Goal: Task Accomplishment & Management: Complete application form

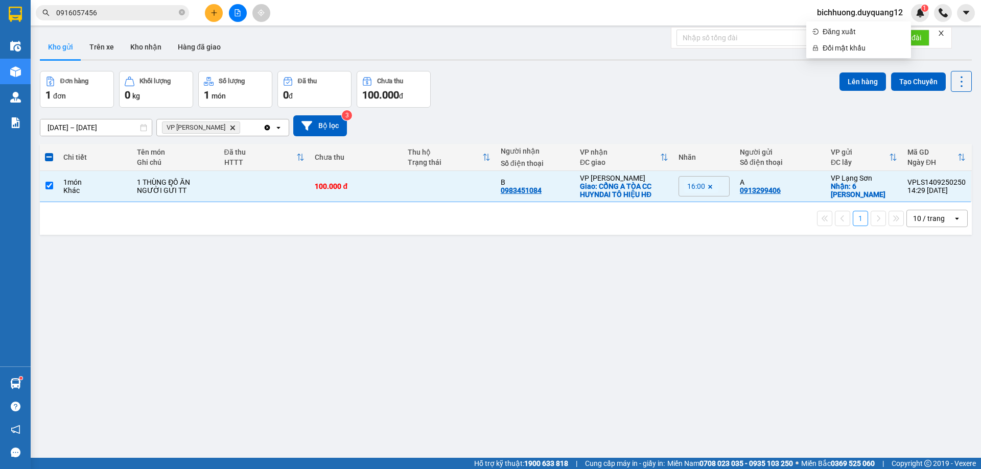
click at [177, 13] on span "0916057456" at bounding box center [112, 12] width 153 height 15
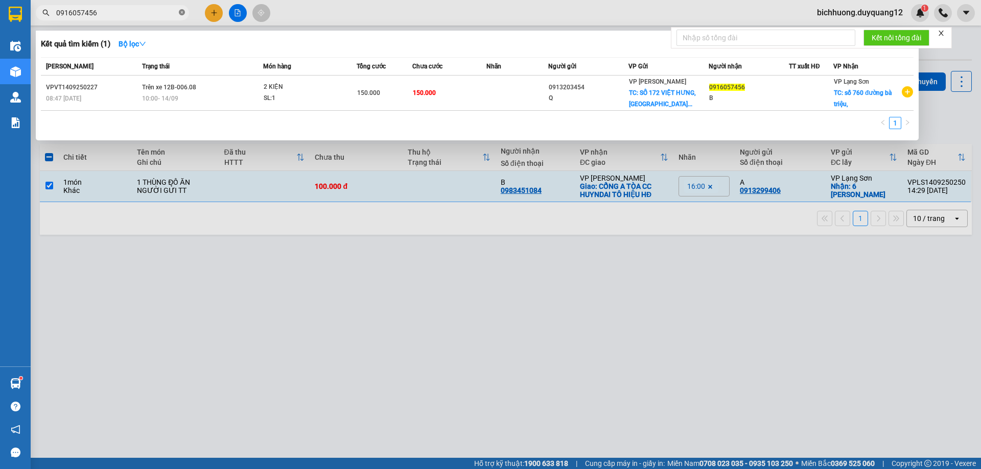
click at [181, 13] on icon "close-circle" at bounding box center [182, 12] width 6 height 6
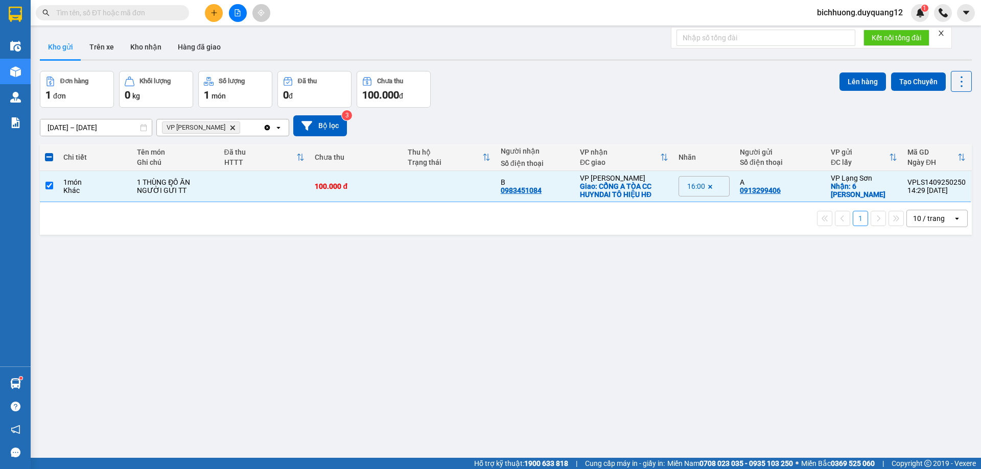
click at [597, 83] on div "Đơn hàng 1 đơn Khối lượng 0 kg Số lượng 1 món Đã thu 0 đ Chưa thu 100.000 đ Lên…" at bounding box center [506, 89] width 932 height 37
click at [152, 7] on span at bounding box center [112, 12] width 153 height 15
click at [147, 13] on input "text" at bounding box center [116, 12] width 121 height 11
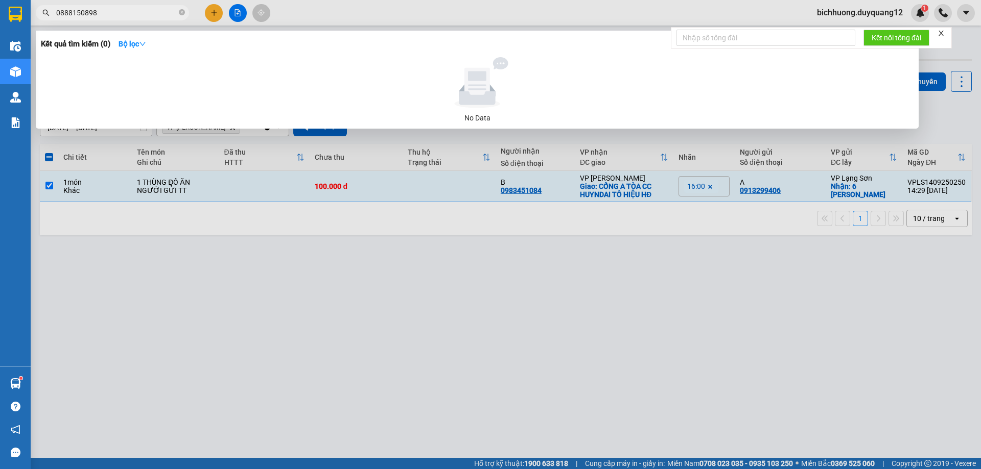
click at [92, 13] on input "0888150898" at bounding box center [116, 12] width 121 height 11
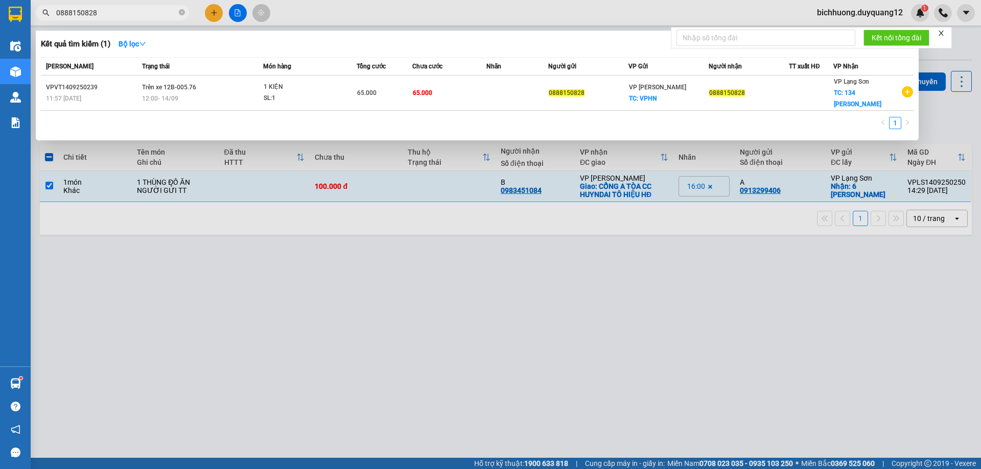
type input "0888150828"
drag, startPoint x: 646, startPoint y: 403, endPoint x: 573, endPoint y: 346, distance: 91.8
click at [647, 401] on div at bounding box center [490, 234] width 981 height 469
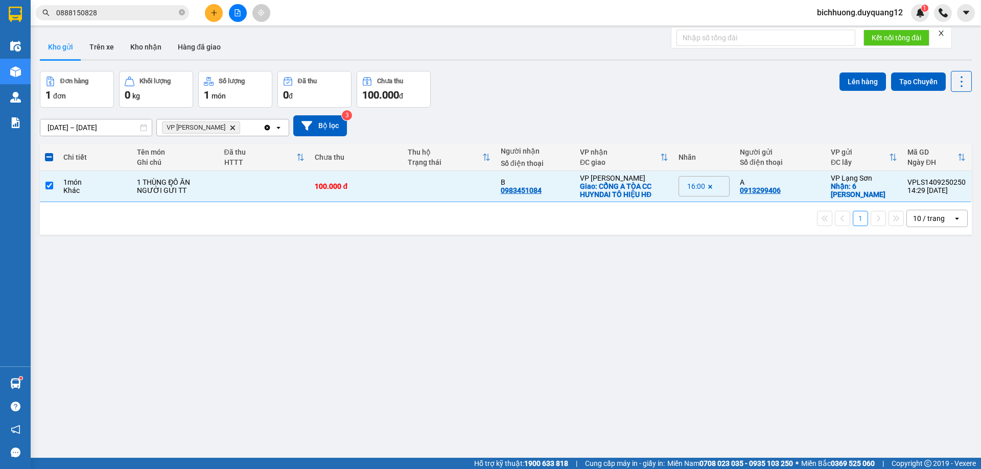
click at [217, 13] on icon "plus" at bounding box center [213, 12] width 7 height 7
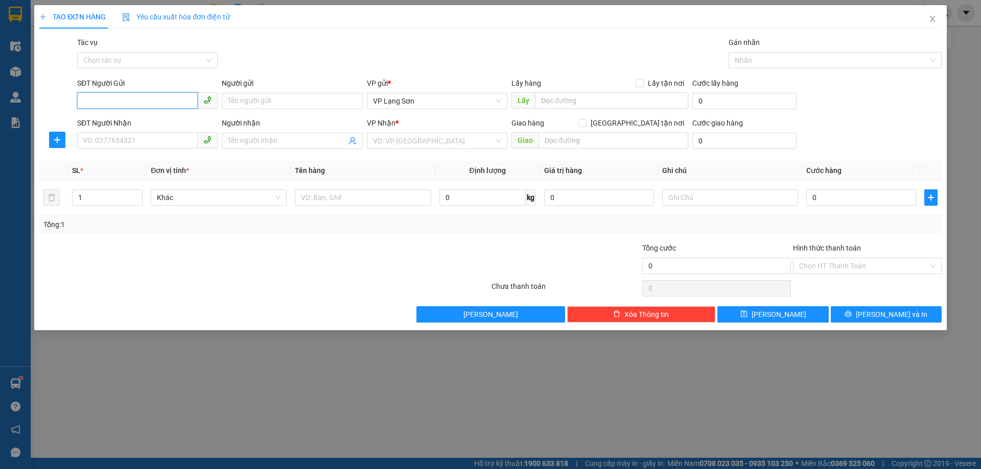
click at [166, 101] on input "SĐT Người Gửi" at bounding box center [137, 100] width 121 height 16
type input "0866551215"
click at [159, 99] on input "0866551215" at bounding box center [137, 100] width 121 height 16
click at [156, 123] on div "0866551215 - DŨNG" at bounding box center [147, 121] width 128 height 11
type input "DŨNG"
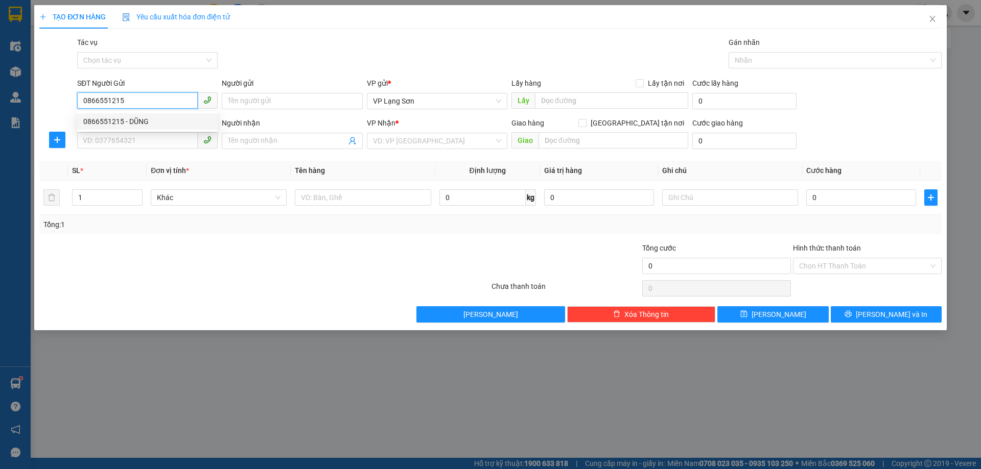
checkbox input "true"
type input "VPLS"
type input "0866551215"
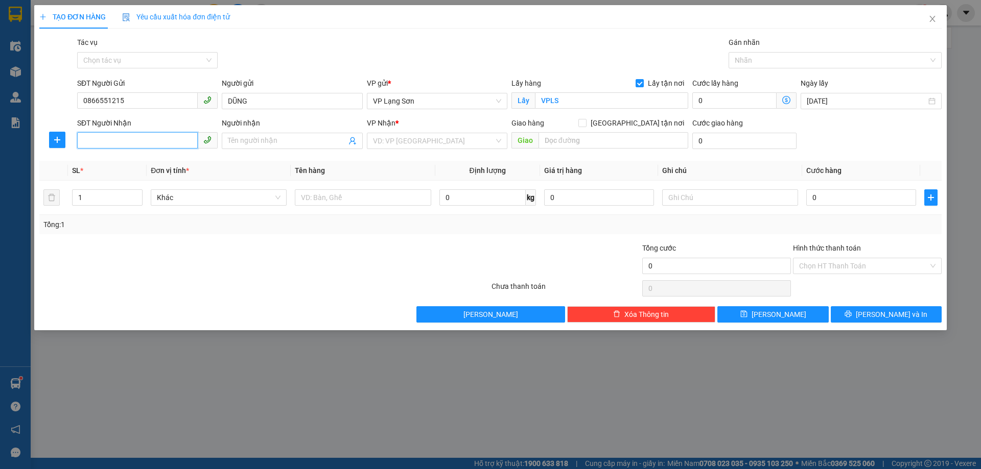
click at [159, 141] on input "SĐT Người Nhận" at bounding box center [137, 140] width 121 height 16
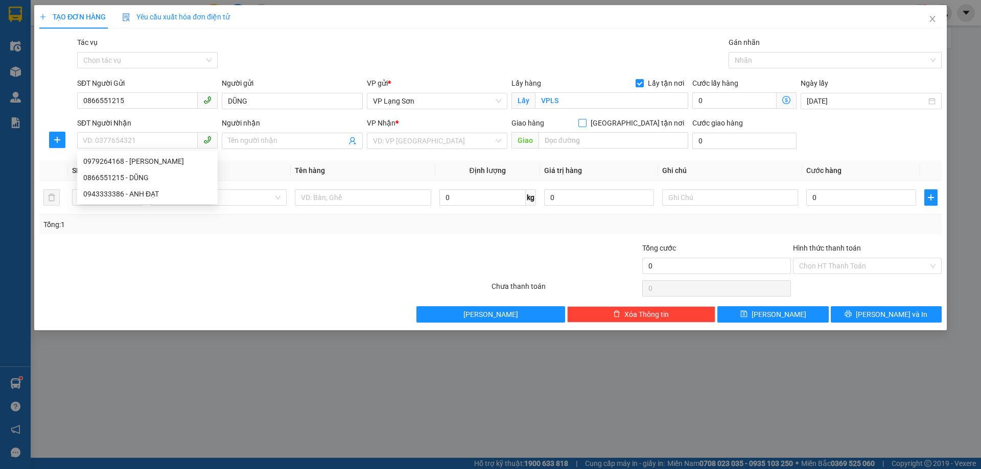
click at [585, 122] on input "[GEOGRAPHIC_DATA] tận nơi" at bounding box center [581, 122] width 7 height 7
checkbox input "true"
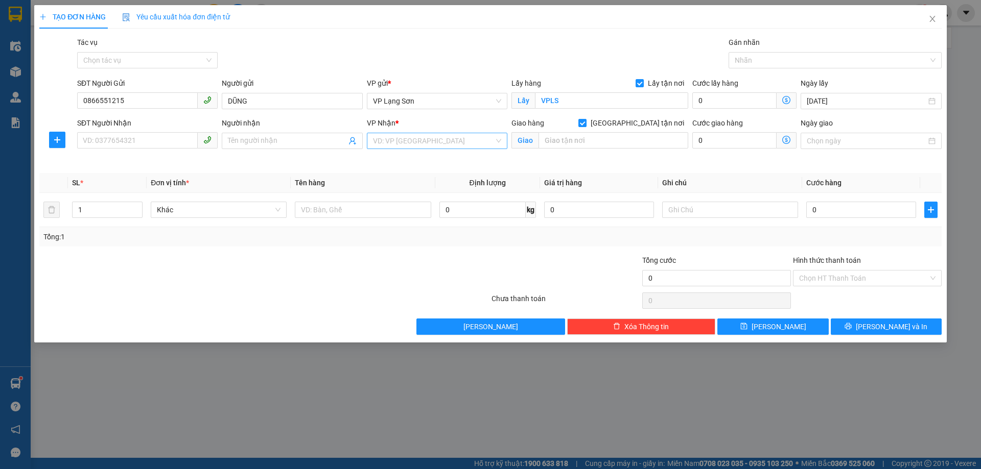
click at [422, 143] on input "search" at bounding box center [433, 140] width 121 height 15
click at [410, 160] on div "VP [PERSON_NAME]" at bounding box center [437, 161] width 128 height 11
click at [145, 139] on input "SĐT Người Nhận" at bounding box center [137, 140] width 121 height 16
type input "0914623089"
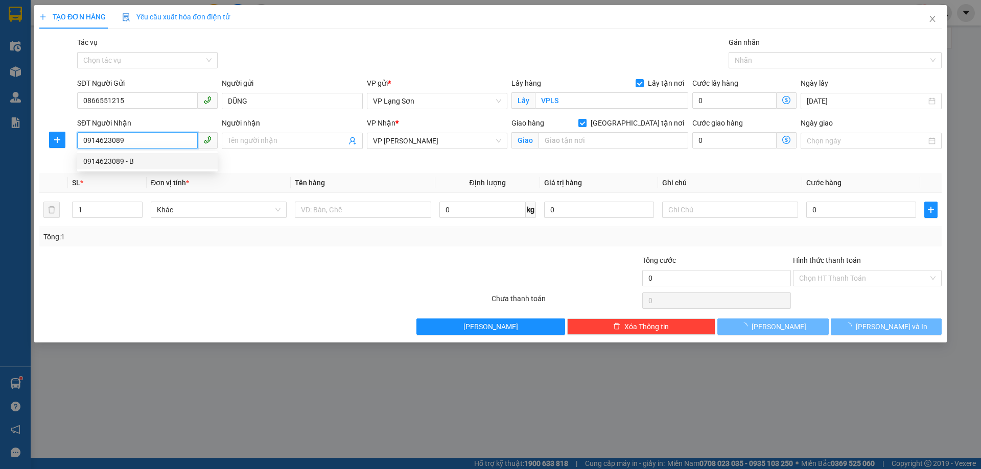
click at [151, 159] on div "0914623089 - B" at bounding box center [147, 161] width 128 height 11
type input "B"
type input "NGÕ 218 LẠC LONG QUÂN,[GEOGRAPHIC_DATA],[GEOGRAPHIC_DATA]"
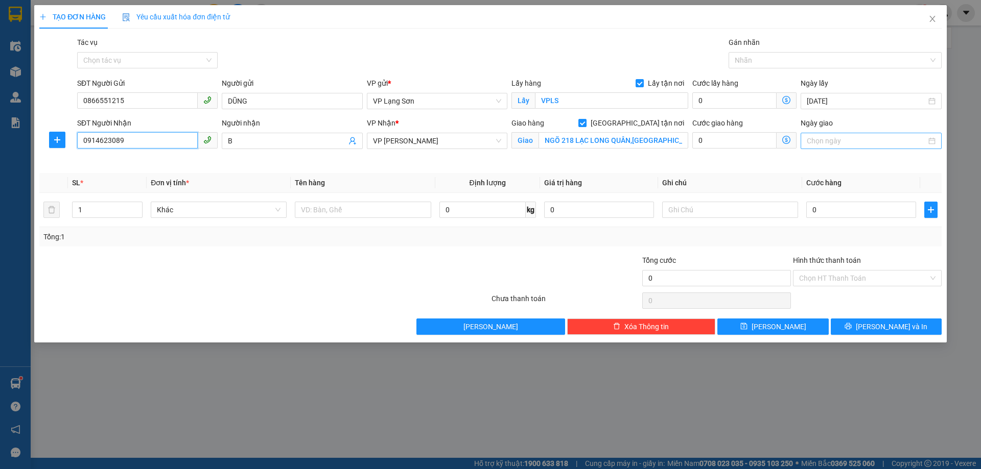
type input "0914623089"
click at [880, 139] on input "Ngày giao" at bounding box center [866, 140] width 119 height 11
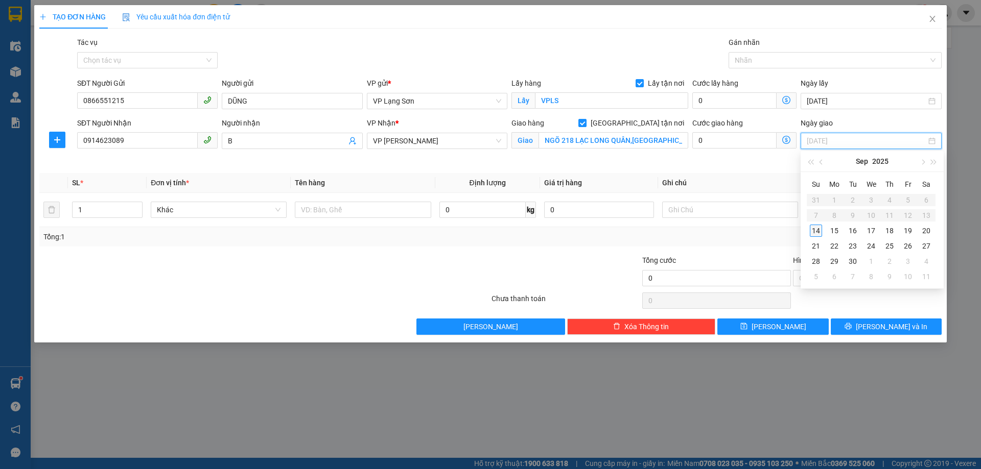
type input "[DATE]"
click at [817, 231] on div "14" at bounding box center [816, 231] width 12 height 12
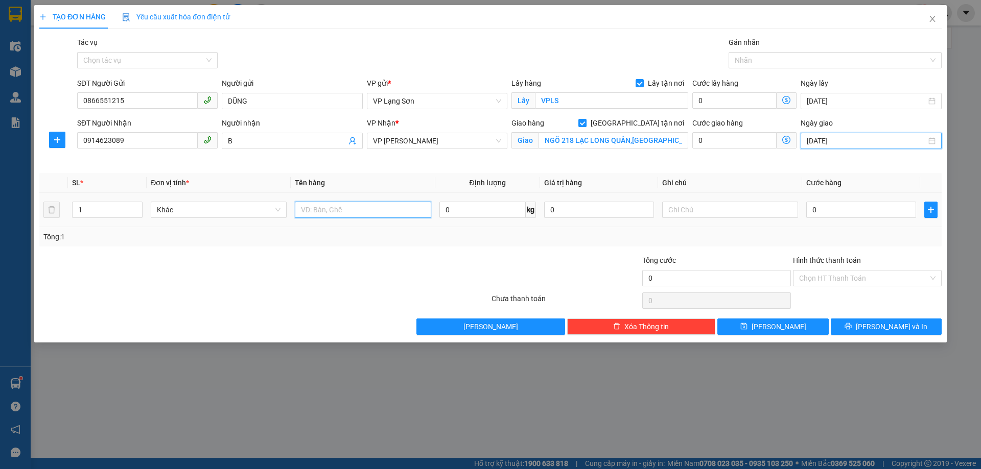
click at [371, 210] on input "text" at bounding box center [363, 210] width 136 height 16
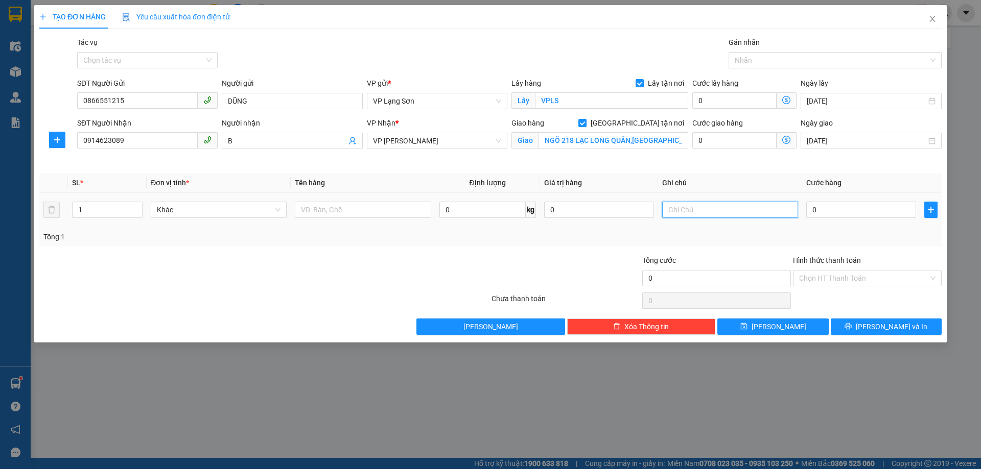
click at [691, 208] on input "text" at bounding box center [730, 210] width 136 height 16
click at [344, 213] on input "text" at bounding box center [363, 210] width 136 height 16
click at [718, 206] on input "text" at bounding box center [730, 210] width 136 height 16
drag, startPoint x: 231, startPoint y: 210, endPoint x: 149, endPoint y: 210, distance: 82.7
click at [149, 210] on td "Khác" at bounding box center [219, 210] width 144 height 34
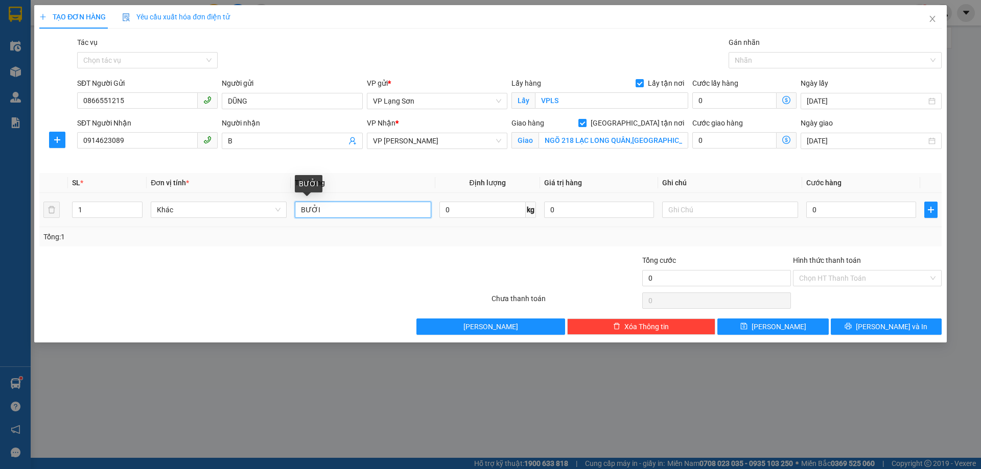
drag, startPoint x: 376, startPoint y: 203, endPoint x: 236, endPoint y: 196, distance: 140.1
click at [245, 197] on tr "1 Khác BƯỞI 0 kg 0 0" at bounding box center [490, 210] width 902 height 34
type input "MÍT"
click at [932, 20] on icon "close" at bounding box center [932, 19] width 6 height 6
